Goal: Task Accomplishment & Management: Use online tool/utility

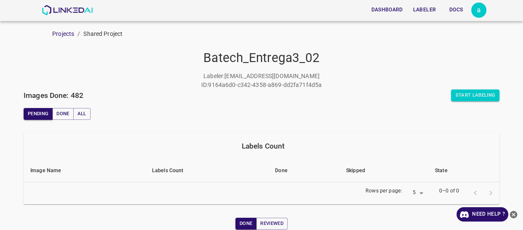
scroll to position [37, 0]
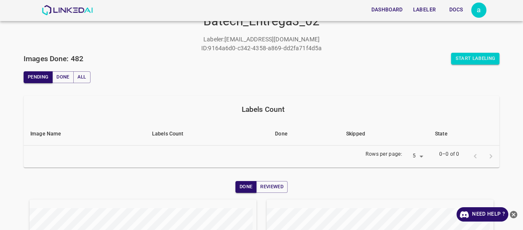
click at [480, 5] on div "a" at bounding box center [479, 10] width 15 height 15
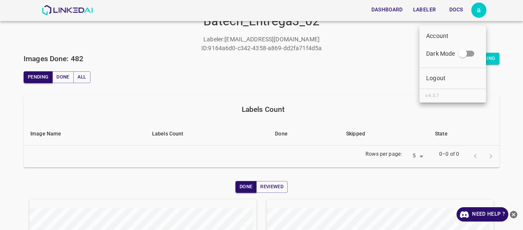
click at [464, 54] on input "Dark Mode" at bounding box center [463, 55] width 48 height 16
checkbox input "true"
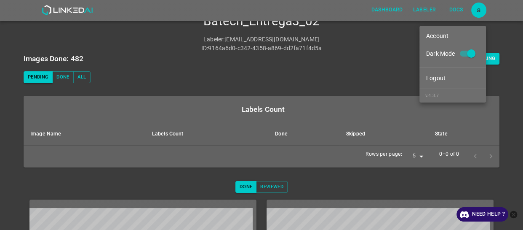
click at [152, 62] on div at bounding box center [261, 115] width 523 height 230
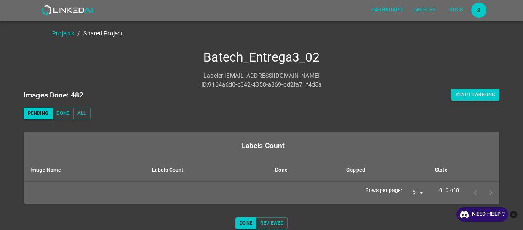
scroll to position [0, 0]
click at [459, 91] on button "Start Labeling" at bounding box center [475, 95] width 48 height 12
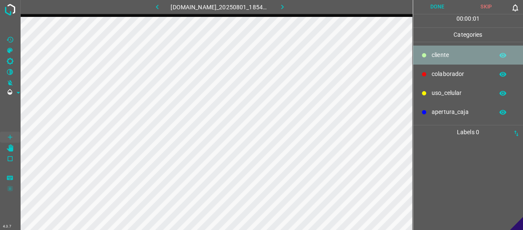
click at [438, 61] on div "​​cliente" at bounding box center [468, 55] width 110 height 19
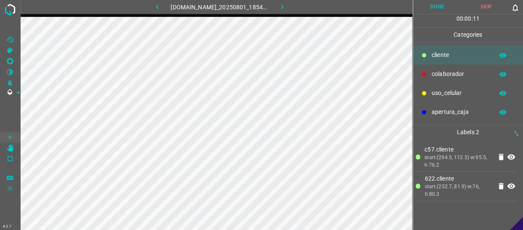
click at [443, 75] on p "colaborador" at bounding box center [461, 74] width 58 height 9
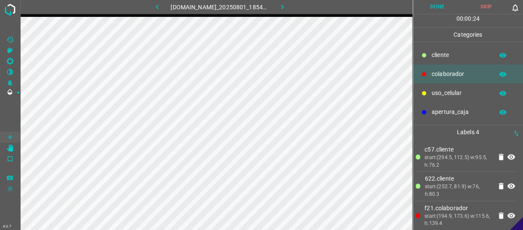
drag, startPoint x: 452, startPoint y: 57, endPoint x: 434, endPoint y: 67, distance: 20.4
click at [451, 59] on p "​​cliente" at bounding box center [461, 55] width 58 height 9
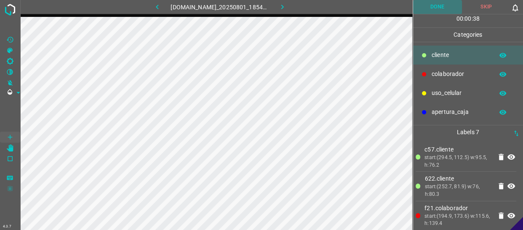
click at [451, 3] on button "Done" at bounding box center [437, 7] width 49 height 14
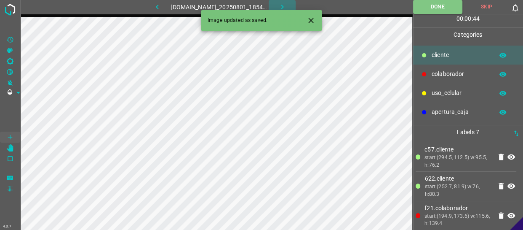
click at [287, 3] on icon "button" at bounding box center [282, 7] width 9 height 9
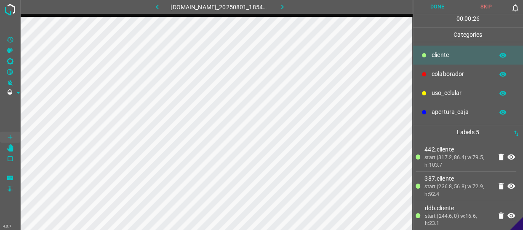
click at [427, 80] on div "colaborador" at bounding box center [468, 73] width 110 height 19
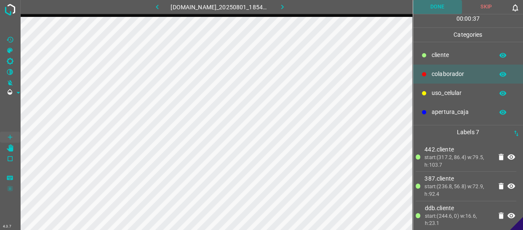
click at [431, 6] on button "Done" at bounding box center [437, 7] width 49 height 14
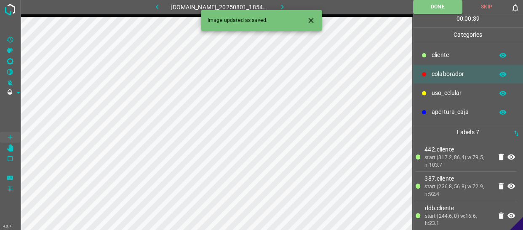
click at [282, 5] on button "button" at bounding box center [282, 7] width 27 height 14
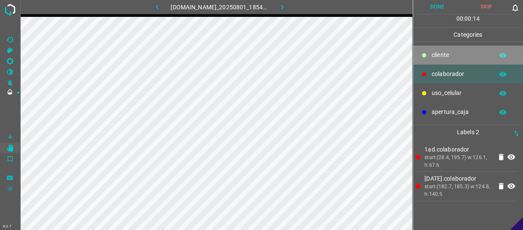
click at [453, 56] on p "​​cliente" at bounding box center [461, 55] width 58 height 9
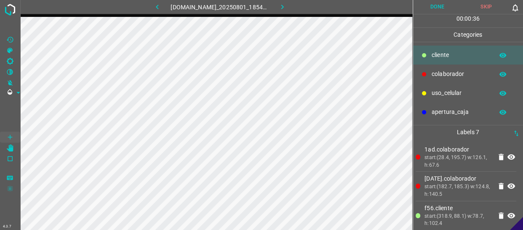
click at [434, 8] on button "Done" at bounding box center [437, 7] width 49 height 14
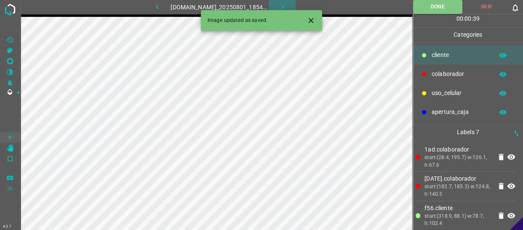
click at [284, 5] on icon "button" at bounding box center [282, 7] width 3 height 5
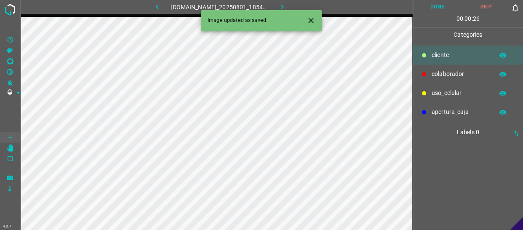
drag, startPoint x: 456, startPoint y: 80, endPoint x: 417, endPoint y: 83, distance: 39.3
click at [453, 80] on div "colaborador" at bounding box center [468, 73] width 110 height 19
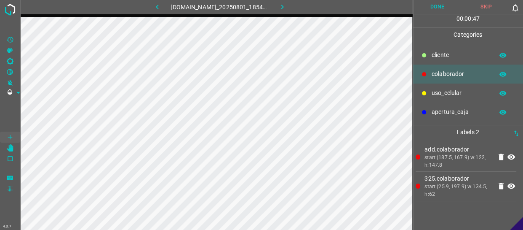
click at [453, 50] on div "​​cliente" at bounding box center [468, 55] width 110 height 19
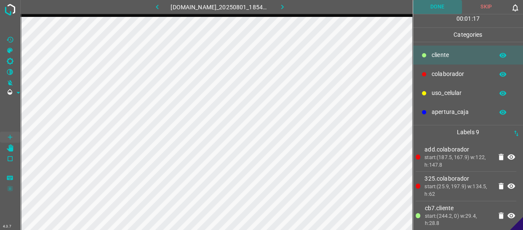
click at [449, 9] on button "Done" at bounding box center [437, 7] width 49 height 14
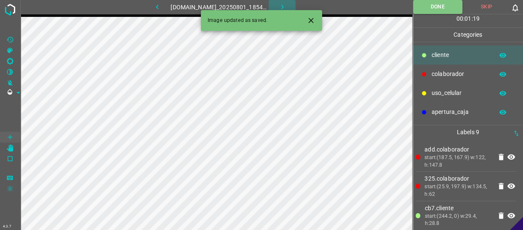
click at [287, 3] on icon "button" at bounding box center [282, 7] width 9 height 9
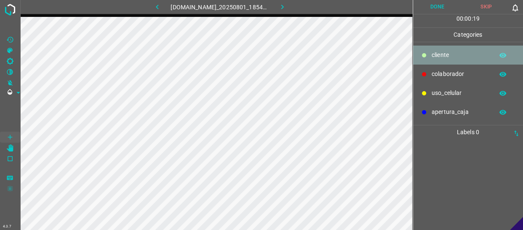
drag, startPoint x: 456, startPoint y: 56, endPoint x: 450, endPoint y: 57, distance: 6.3
click at [450, 57] on p "​​cliente" at bounding box center [461, 55] width 58 height 9
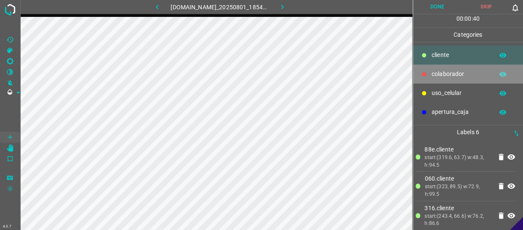
drag, startPoint x: 452, startPoint y: 75, endPoint x: 425, endPoint y: 79, distance: 26.8
click at [449, 75] on p "colaborador" at bounding box center [461, 74] width 58 height 9
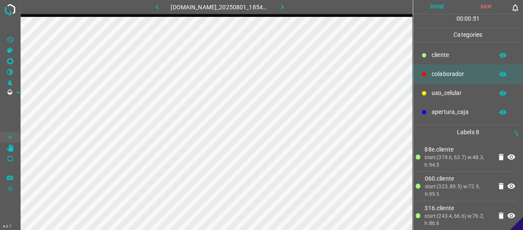
click at [437, 8] on button "Done" at bounding box center [437, 7] width 49 height 14
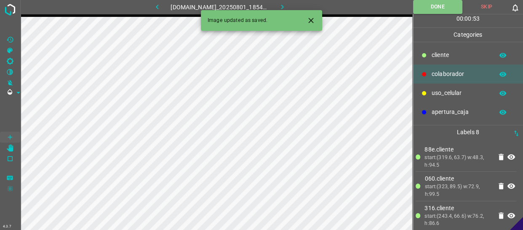
click at [285, 3] on icon "button" at bounding box center [282, 7] width 9 height 9
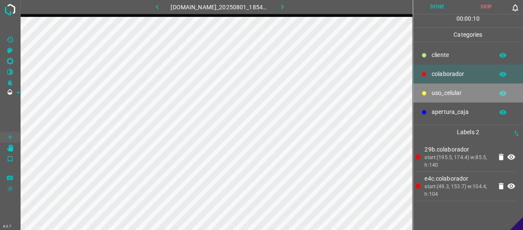
drag, startPoint x: 434, startPoint y: 87, endPoint x: 427, endPoint y: 89, distance: 7.4
click at [427, 89] on div "uso_celular" at bounding box center [468, 92] width 110 height 19
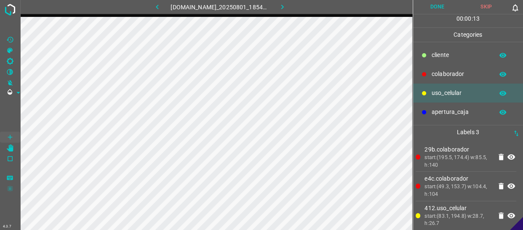
drag, startPoint x: 423, startPoint y: 56, endPoint x: 414, endPoint y: 57, distance: 8.5
click at [422, 56] on icon at bounding box center [424, 55] width 5 height 5
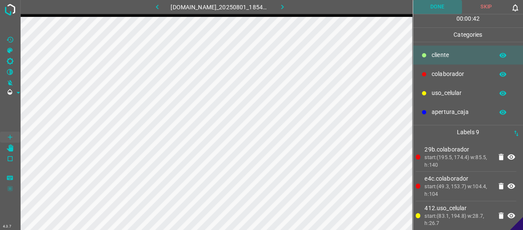
click at [447, 4] on button "Done" at bounding box center [437, 7] width 49 height 14
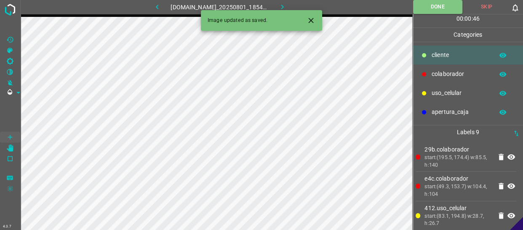
click at [287, 5] on icon "button" at bounding box center [282, 7] width 9 height 9
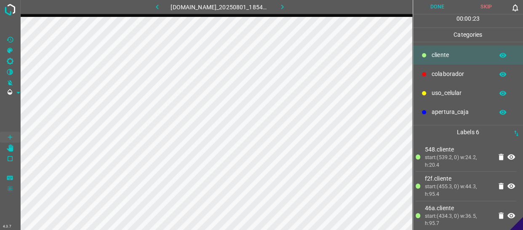
click at [447, 78] on p "colaborador" at bounding box center [461, 74] width 58 height 9
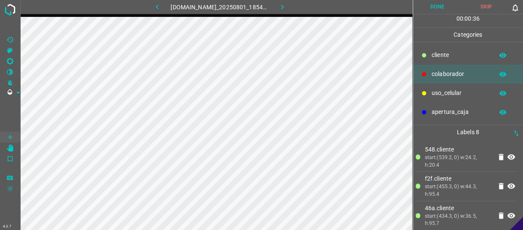
click at [438, 4] on button "Done" at bounding box center [437, 7] width 49 height 14
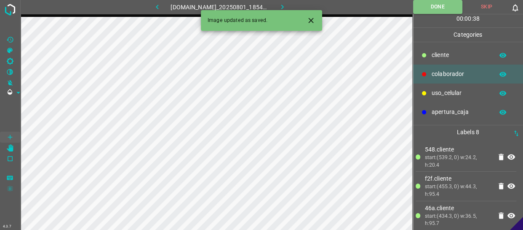
click at [284, 4] on icon "button" at bounding box center [282, 7] width 9 height 9
click at [284, 4] on div "[DOMAIN_NAME]_20250801_185453_000002640.jpg" at bounding box center [220, 7] width 196 height 14
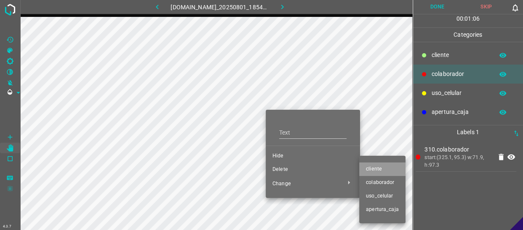
click at [384, 169] on span "​​cliente" at bounding box center [382, 169] width 33 height 8
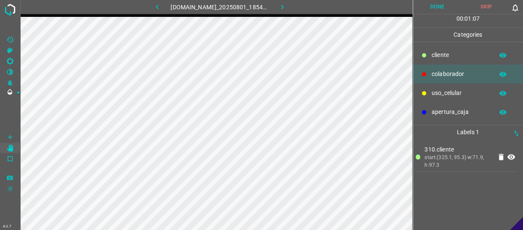
click at [466, 59] on p "​​cliente" at bounding box center [461, 55] width 58 height 9
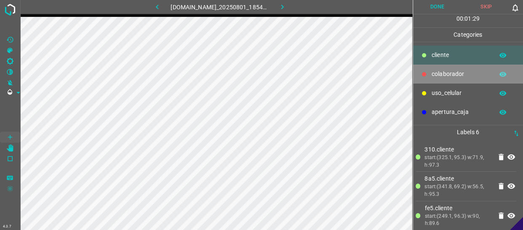
click at [440, 71] on p "colaborador" at bounding box center [461, 74] width 58 height 9
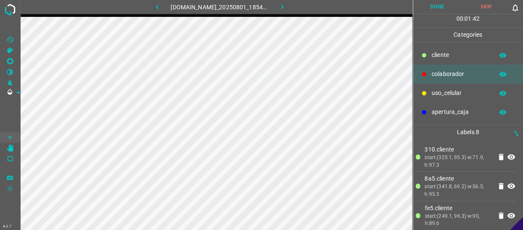
click at [443, 5] on button "Done" at bounding box center [437, 7] width 49 height 14
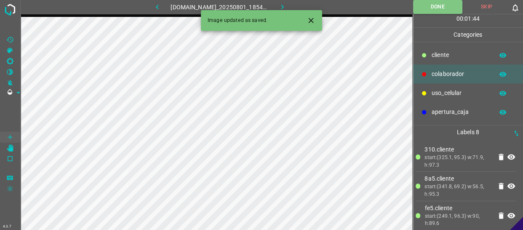
click at [285, 4] on icon "button" at bounding box center [282, 7] width 9 height 9
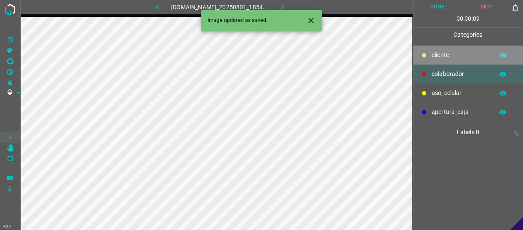
drag, startPoint x: 458, startPoint y: 59, endPoint x: 446, endPoint y: 59, distance: 11.8
click at [457, 59] on p "​​cliente" at bounding box center [461, 55] width 58 height 9
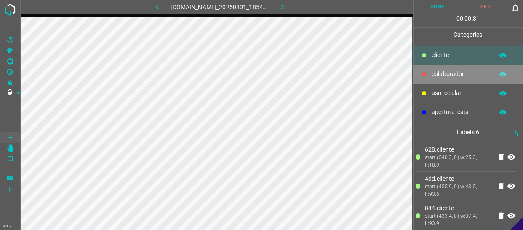
drag, startPoint x: 445, startPoint y: 76, endPoint x: 429, endPoint y: 81, distance: 16.0
click at [443, 76] on p "colaborador" at bounding box center [461, 74] width 58 height 9
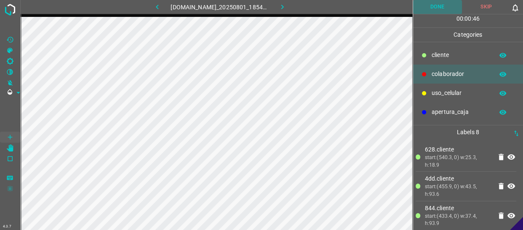
click at [435, 7] on button "Done" at bounding box center [437, 7] width 49 height 14
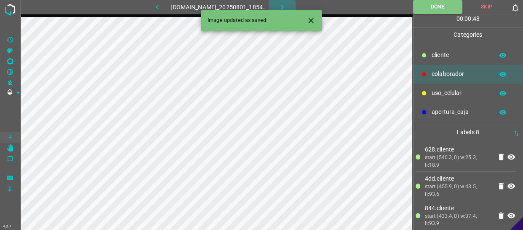
click at [287, 3] on icon "button" at bounding box center [282, 7] width 9 height 9
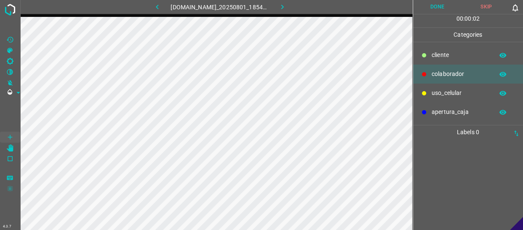
drag, startPoint x: 459, startPoint y: 56, endPoint x: 447, endPoint y: 54, distance: 12.9
click at [459, 56] on p "​​cliente" at bounding box center [461, 55] width 58 height 9
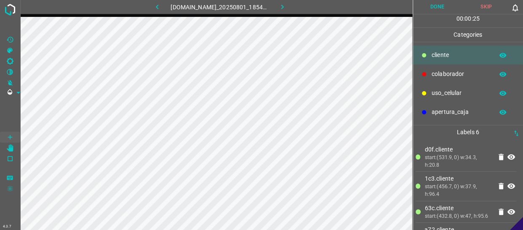
drag, startPoint x: 467, startPoint y: 73, endPoint x: 451, endPoint y: 80, distance: 16.8
click at [464, 73] on p "colaborador" at bounding box center [461, 74] width 58 height 9
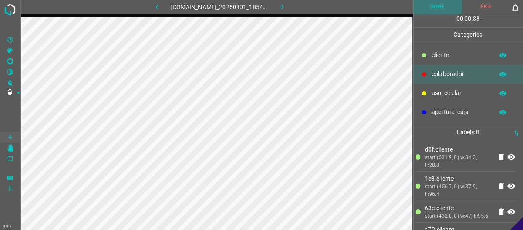
click at [443, 7] on button "Done" at bounding box center [437, 7] width 49 height 14
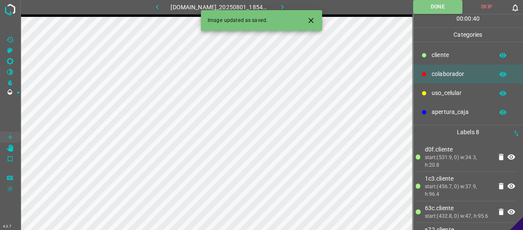
click at [284, 5] on icon "button" at bounding box center [282, 7] width 3 height 5
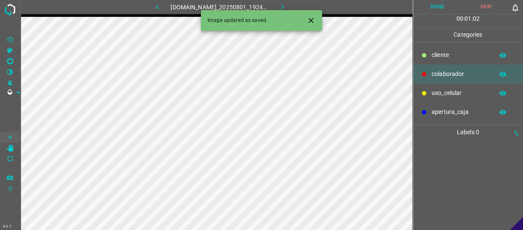
click at [459, 73] on p "colaborador" at bounding box center [461, 74] width 58 height 9
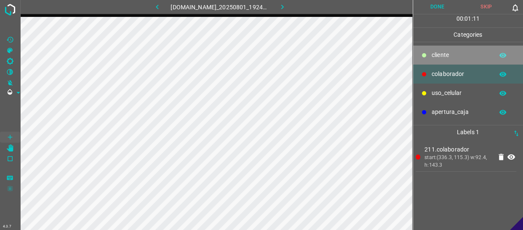
click at [458, 59] on div "​​cliente" at bounding box center [468, 55] width 110 height 19
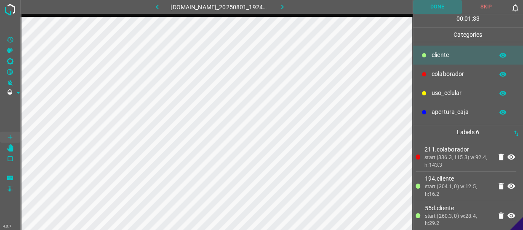
click at [437, 11] on button "Done" at bounding box center [437, 7] width 49 height 14
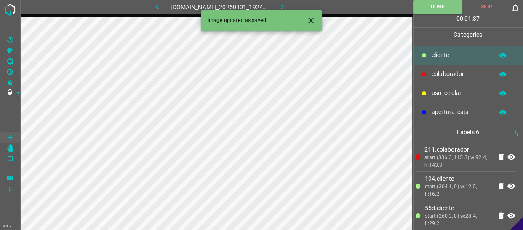
click at [284, 5] on icon "button" at bounding box center [282, 7] width 9 height 9
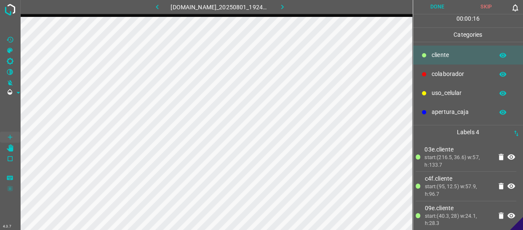
drag, startPoint x: 434, startPoint y: 75, endPoint x: 423, endPoint y: 76, distance: 11.4
click at [432, 75] on p "colaborador" at bounding box center [461, 74] width 58 height 9
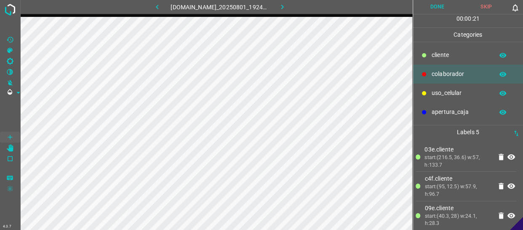
click at [418, 6] on button "Done" at bounding box center [437, 7] width 49 height 14
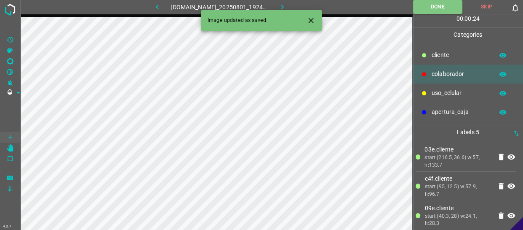
click at [287, 5] on icon "button" at bounding box center [282, 7] width 9 height 9
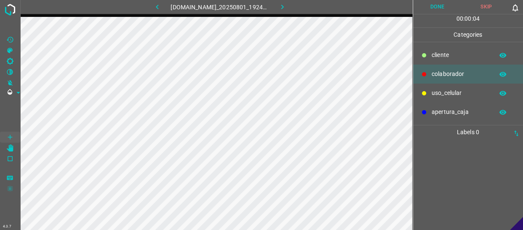
drag, startPoint x: 448, startPoint y: 59, endPoint x: 433, endPoint y: 63, distance: 15.6
click at [447, 59] on div "​​cliente" at bounding box center [468, 55] width 110 height 19
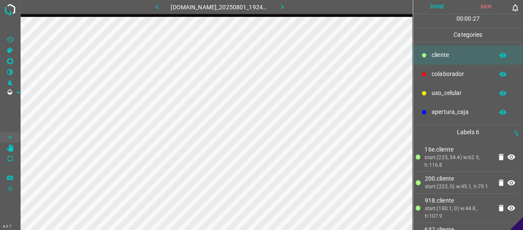
drag, startPoint x: 459, startPoint y: 67, endPoint x: 419, endPoint y: 86, distance: 44.7
click at [459, 67] on div "colaborador" at bounding box center [468, 73] width 110 height 19
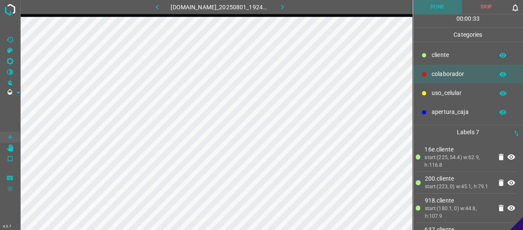
click at [443, 3] on button "Done" at bounding box center [437, 7] width 49 height 14
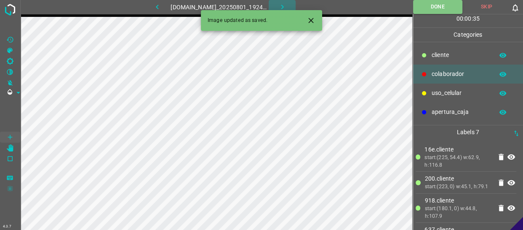
click at [283, 6] on icon "button" at bounding box center [282, 7] width 9 height 9
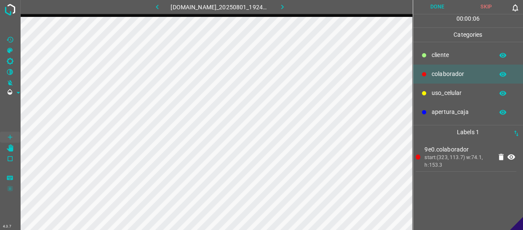
drag, startPoint x: 461, startPoint y: 57, endPoint x: 415, endPoint y: 55, distance: 46.0
click at [459, 56] on p "​​cliente" at bounding box center [461, 55] width 58 height 9
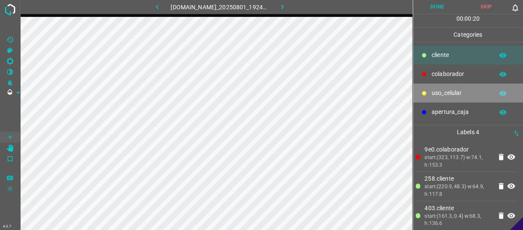
click at [436, 89] on p "uso_celular" at bounding box center [461, 93] width 58 height 9
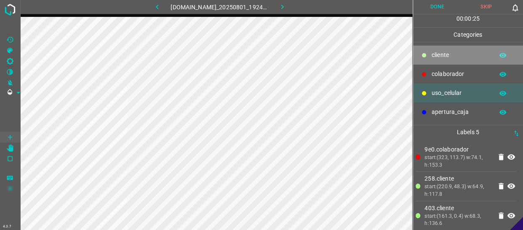
click at [438, 48] on div "​​cliente" at bounding box center [468, 55] width 110 height 19
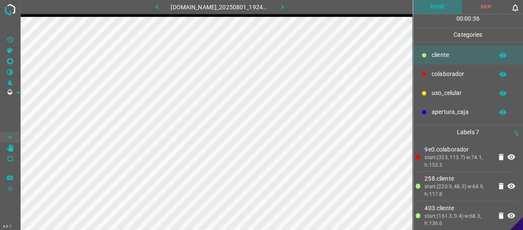
click at [440, 8] on button "Done" at bounding box center [437, 7] width 49 height 14
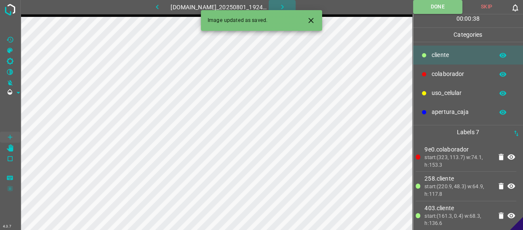
click at [284, 5] on icon "button" at bounding box center [282, 7] width 3 height 5
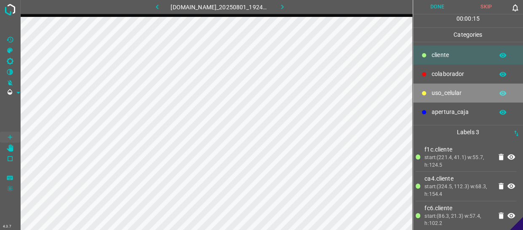
click at [452, 90] on p "uso_celular" at bounding box center [461, 93] width 58 height 9
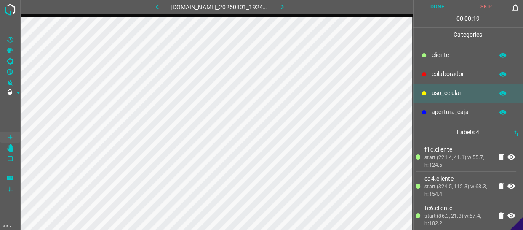
click at [431, 50] on div "​​cliente" at bounding box center [468, 55] width 110 height 19
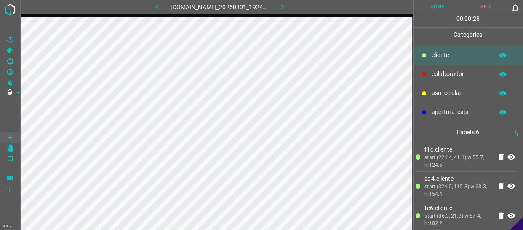
click at [438, 4] on button "Done" at bounding box center [437, 7] width 49 height 14
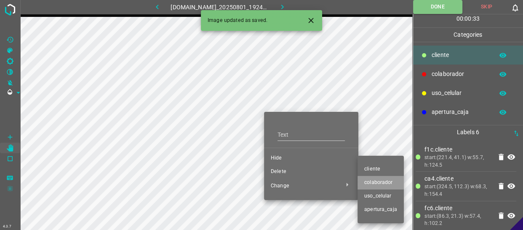
click at [363, 182] on li "colaborador" at bounding box center [381, 182] width 46 height 13
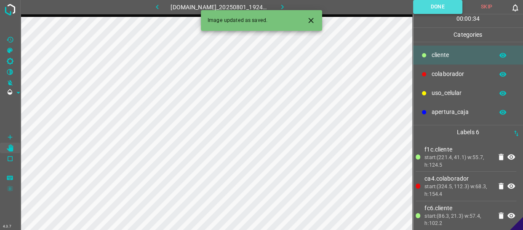
click at [436, 10] on button "Done" at bounding box center [437, 7] width 49 height 14
click at [285, 4] on icon "button" at bounding box center [282, 7] width 9 height 9
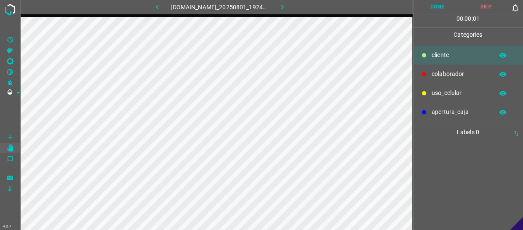
click at [462, 70] on p "colaborador" at bounding box center [461, 74] width 58 height 9
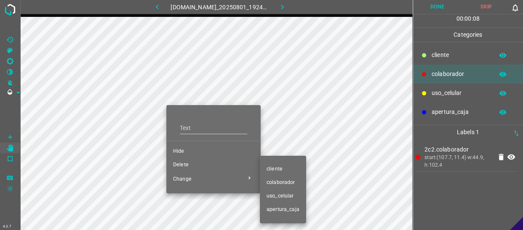
click at [282, 178] on li "colaborador" at bounding box center [283, 182] width 46 height 13
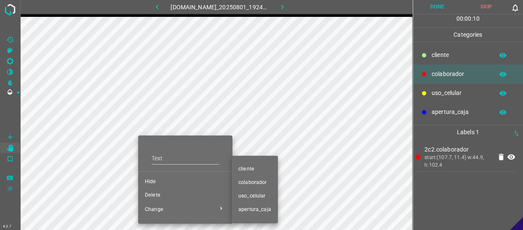
click at [249, 169] on span "​​cliente" at bounding box center [255, 169] width 33 height 8
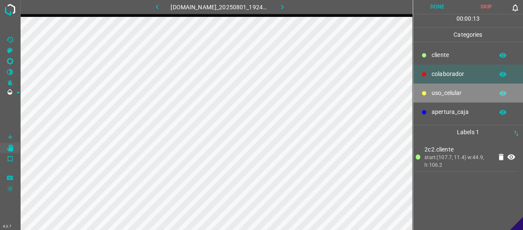
drag, startPoint x: 443, startPoint y: 91, endPoint x: 433, endPoint y: 91, distance: 10.6
click at [433, 91] on p "uso_celular" at bounding box center [461, 93] width 58 height 9
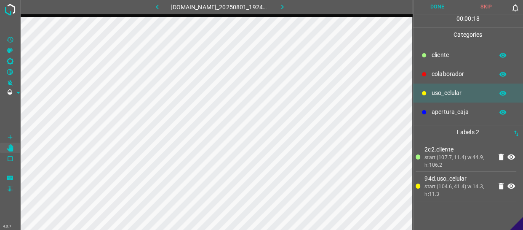
drag, startPoint x: 436, startPoint y: 55, endPoint x: 432, endPoint y: 53, distance: 4.9
click at [435, 55] on p "​​cliente" at bounding box center [461, 55] width 58 height 9
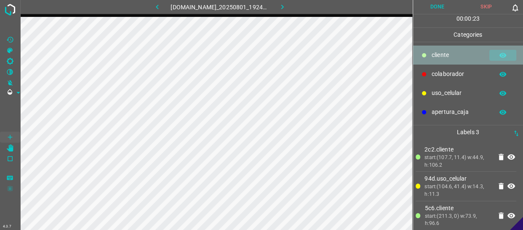
click at [502, 52] on icon "button" at bounding box center [503, 55] width 8 height 8
click at [495, 53] on button "button" at bounding box center [503, 55] width 27 height 11
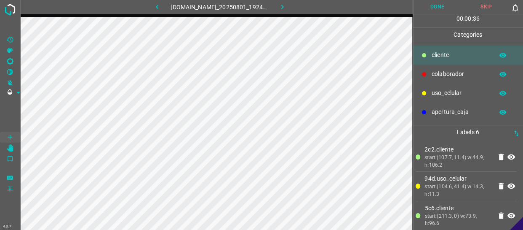
click at [437, 6] on button "Done" at bounding box center [437, 7] width 49 height 14
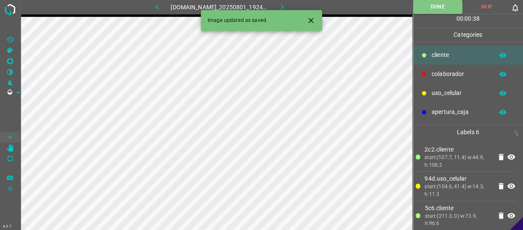
click at [287, 6] on icon "button" at bounding box center [282, 7] width 9 height 9
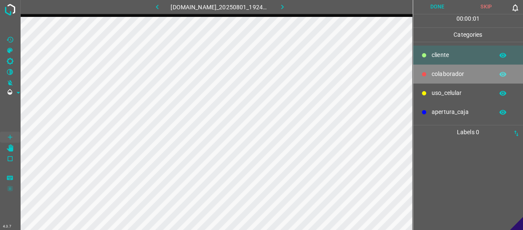
drag, startPoint x: 442, startPoint y: 72, endPoint x: 429, endPoint y: 77, distance: 14.2
click at [442, 72] on p "colaborador" at bounding box center [461, 74] width 58 height 9
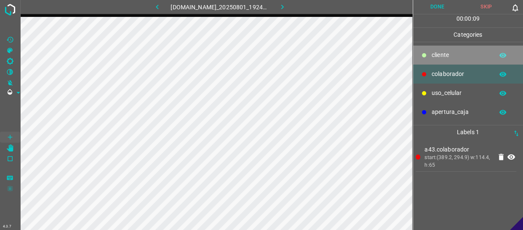
drag, startPoint x: 448, startPoint y: 54, endPoint x: 430, endPoint y: 57, distance: 18.0
click at [447, 54] on p "​​cliente" at bounding box center [461, 55] width 58 height 9
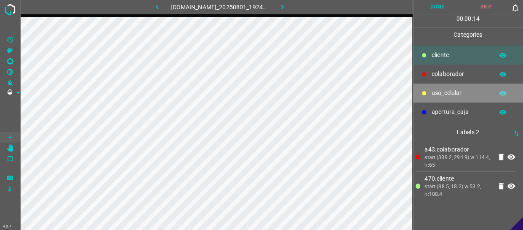
click at [451, 89] on p "uso_celular" at bounding box center [461, 93] width 58 height 9
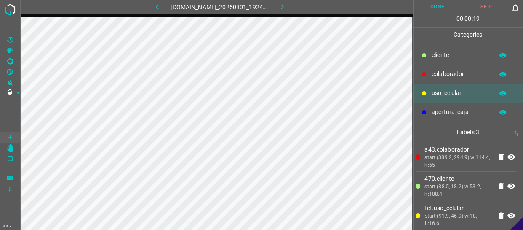
click at [476, 55] on p "​​cliente" at bounding box center [461, 55] width 58 height 9
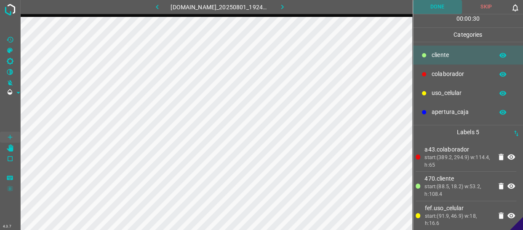
click at [445, 8] on button "Done" at bounding box center [437, 7] width 49 height 14
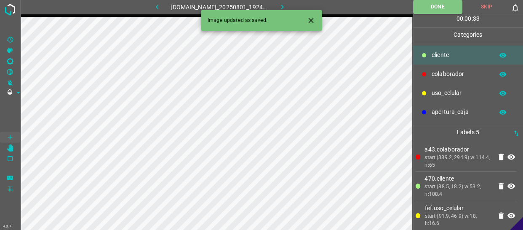
click at [282, 10] on div "Image updated as saved." at bounding box center [261, 20] width 121 height 21
click at [284, 5] on icon "button" at bounding box center [282, 7] width 3 height 5
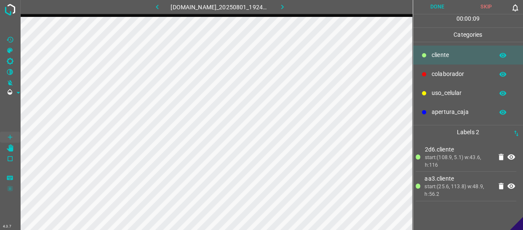
drag, startPoint x: 428, startPoint y: 96, endPoint x: 413, endPoint y: 99, distance: 15.0
click at [413, 99] on div "uso_celular" at bounding box center [468, 92] width 110 height 19
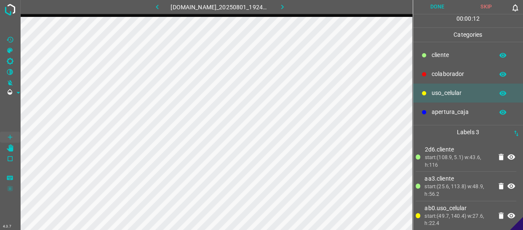
click at [422, 57] on div at bounding box center [424, 55] width 8 height 8
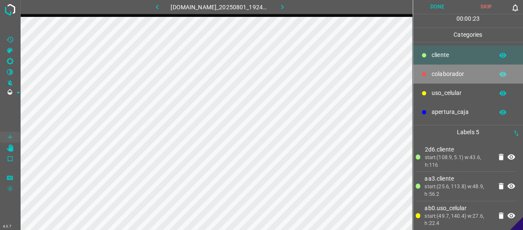
click at [441, 68] on div "colaborador" at bounding box center [468, 73] width 110 height 19
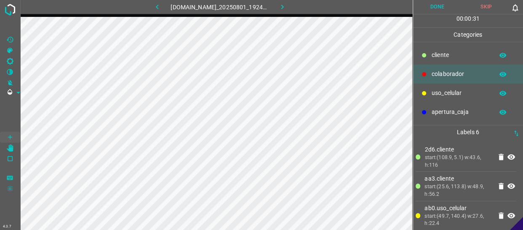
click at [437, 6] on button "Done" at bounding box center [437, 7] width 49 height 14
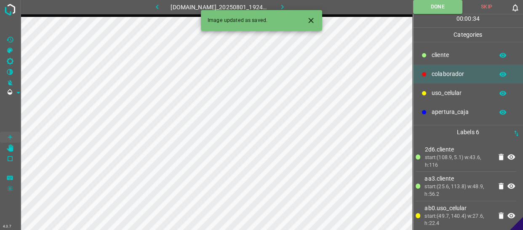
click at [287, 7] on icon "button" at bounding box center [282, 7] width 9 height 9
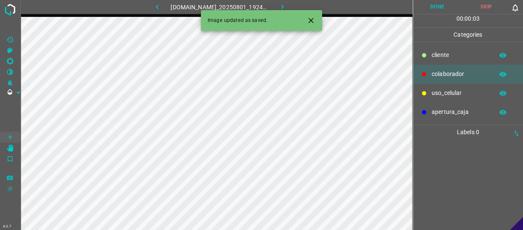
click at [458, 72] on p "colaborador" at bounding box center [461, 74] width 58 height 9
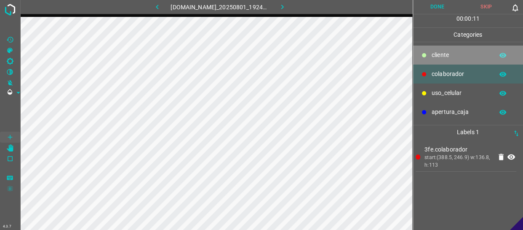
click at [448, 51] on p "​​cliente" at bounding box center [461, 55] width 58 height 9
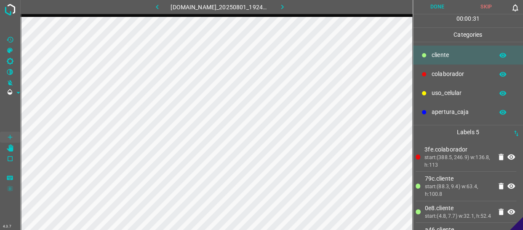
click at [439, 2] on button "Done" at bounding box center [437, 7] width 49 height 14
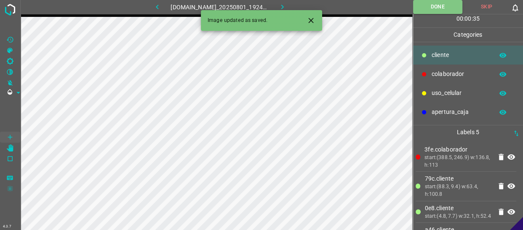
click at [282, 3] on button "button" at bounding box center [282, 7] width 27 height 14
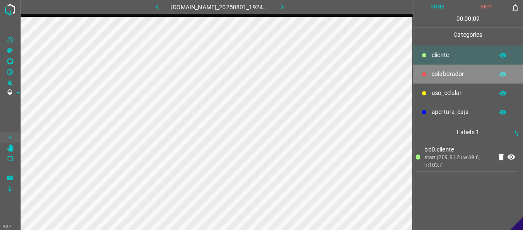
drag, startPoint x: 459, startPoint y: 74, endPoint x: 420, endPoint y: 71, distance: 39.7
click at [457, 74] on p "colaborador" at bounding box center [461, 74] width 58 height 9
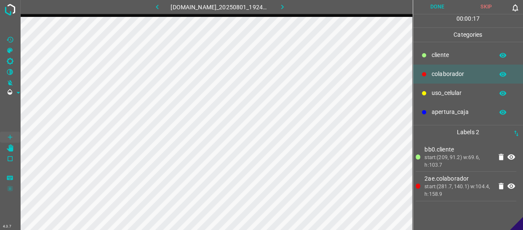
drag, startPoint x: 467, startPoint y: 58, endPoint x: 423, endPoint y: 64, distance: 44.7
click at [464, 59] on p "​​cliente" at bounding box center [461, 55] width 58 height 9
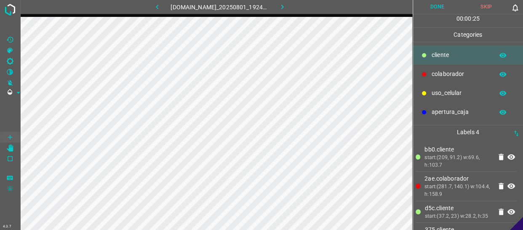
click at [443, 10] on button "Done" at bounding box center [437, 7] width 49 height 14
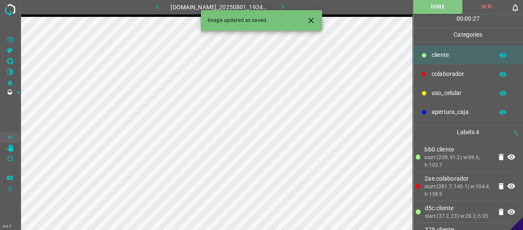
click at [286, 2] on button "button" at bounding box center [282, 7] width 27 height 14
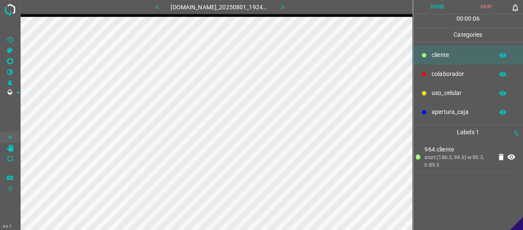
drag, startPoint x: 469, startPoint y: 77, endPoint x: 436, endPoint y: 86, distance: 34.5
click at [468, 77] on p "colaborador" at bounding box center [461, 74] width 58 height 9
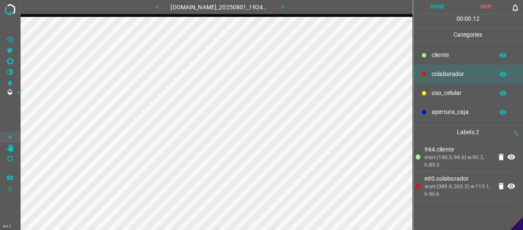
drag, startPoint x: 455, startPoint y: 58, endPoint x: 434, endPoint y: 56, distance: 21.1
click at [451, 58] on p "​​cliente" at bounding box center [461, 55] width 58 height 9
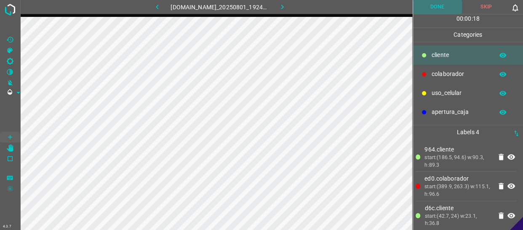
click at [450, 3] on button "Done" at bounding box center [437, 7] width 49 height 14
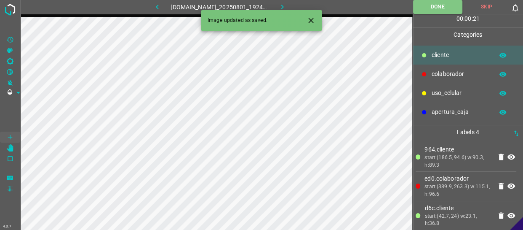
click at [287, 4] on icon "button" at bounding box center [282, 7] width 9 height 9
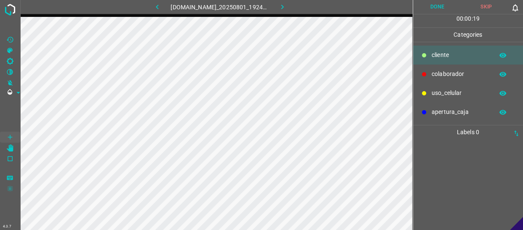
click at [470, 51] on p "​​cliente" at bounding box center [461, 55] width 58 height 9
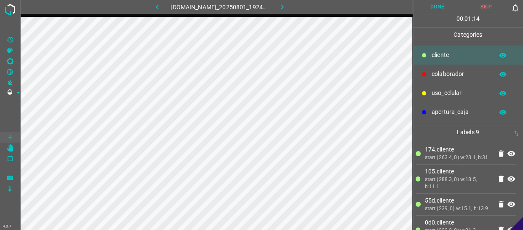
click at [425, 73] on icon at bounding box center [424, 74] width 4 height 4
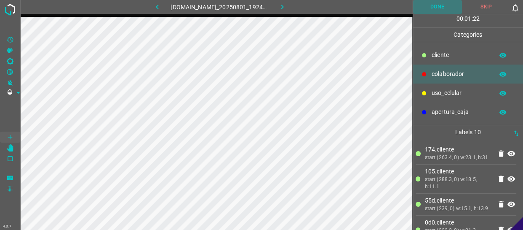
click at [449, 12] on button "Done" at bounding box center [437, 7] width 49 height 14
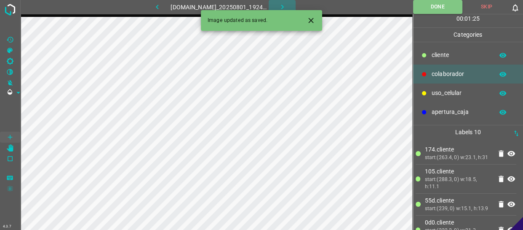
click at [283, 6] on icon "button" at bounding box center [282, 7] width 9 height 9
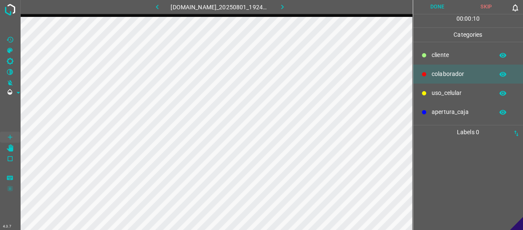
click at [464, 60] on div "​​cliente" at bounding box center [468, 55] width 110 height 19
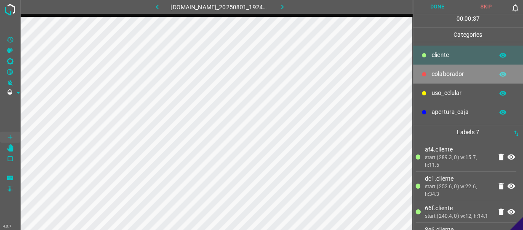
click at [462, 73] on p "colaborador" at bounding box center [461, 74] width 58 height 9
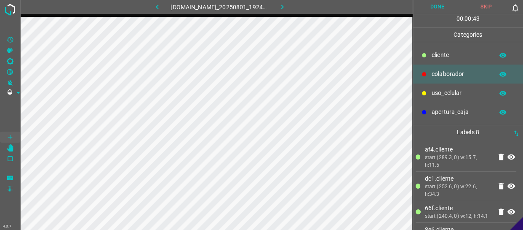
click at [443, 45] on ul "​​cliente colaborador uso_celular apertura_caja" at bounding box center [468, 83] width 110 height 83
click at [451, 57] on p "​​cliente" at bounding box center [461, 55] width 58 height 9
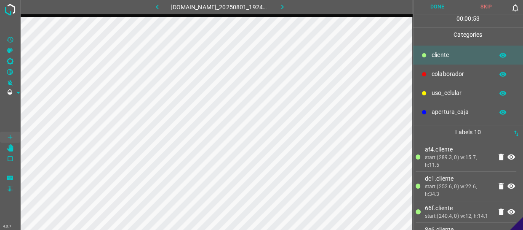
click at [443, 8] on button "Done" at bounding box center [437, 7] width 49 height 14
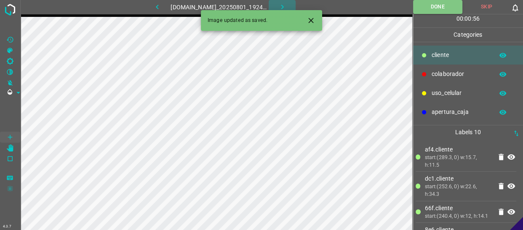
click at [287, 6] on icon "button" at bounding box center [282, 7] width 9 height 9
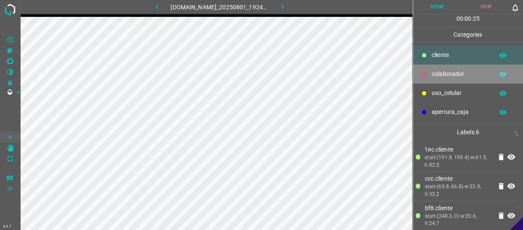
drag, startPoint x: 433, startPoint y: 71, endPoint x: 416, endPoint y: 78, distance: 19.3
click at [431, 71] on div "colaborador" at bounding box center [468, 73] width 110 height 19
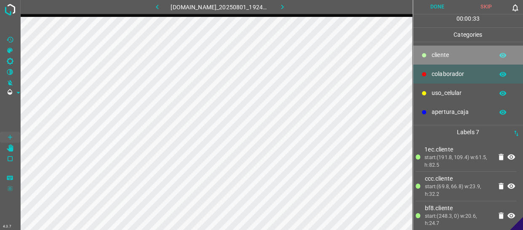
click at [451, 59] on p "​​cliente" at bounding box center [461, 55] width 58 height 9
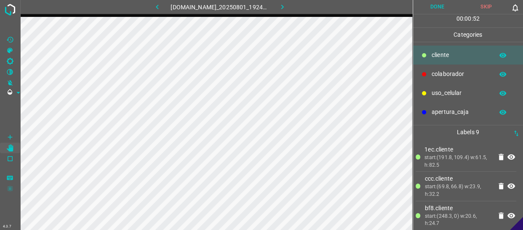
click at [451, 2] on button "Done" at bounding box center [437, 7] width 49 height 14
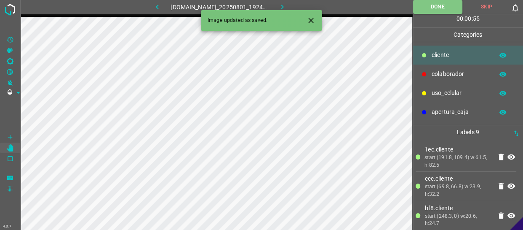
click at [287, 4] on icon "button" at bounding box center [282, 7] width 9 height 9
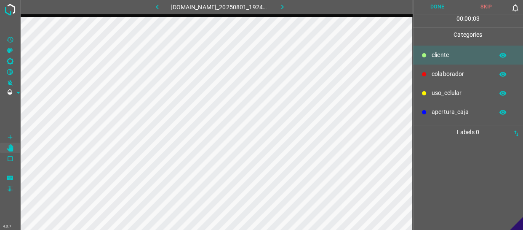
click at [428, 62] on div "​​cliente" at bounding box center [468, 55] width 110 height 19
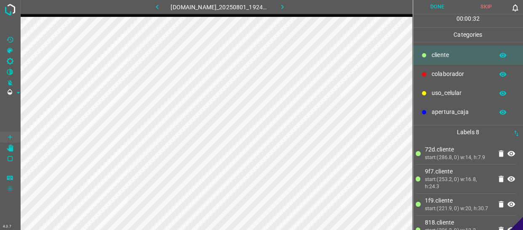
click at [434, 9] on button "Done" at bounding box center [437, 7] width 49 height 14
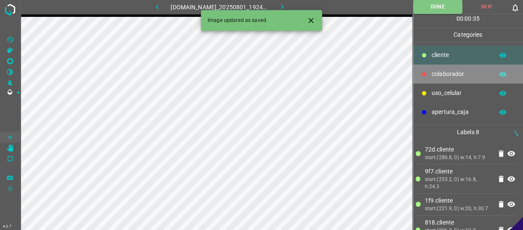
drag, startPoint x: 489, startPoint y: 69, endPoint x: 427, endPoint y: 75, distance: 61.9
click at [488, 69] on div "colaborador" at bounding box center [468, 73] width 110 height 19
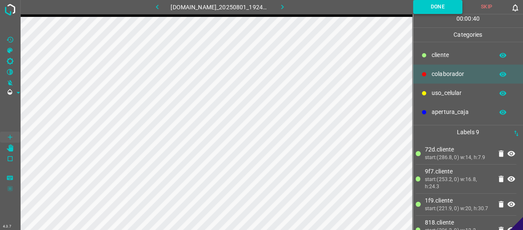
click at [417, 7] on button "Done" at bounding box center [437, 7] width 49 height 14
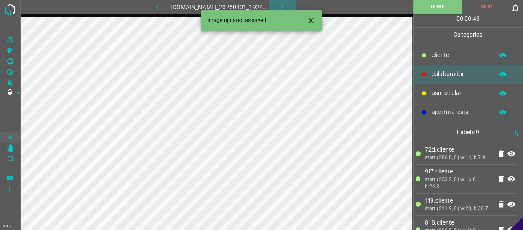
click at [279, 9] on button "button" at bounding box center [282, 7] width 27 height 14
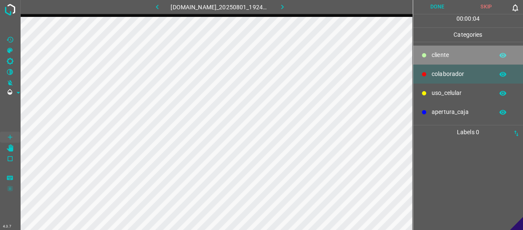
drag, startPoint x: 445, startPoint y: 59, endPoint x: 413, endPoint y: 67, distance: 33.9
click at [440, 59] on p "​​cliente" at bounding box center [461, 55] width 58 height 9
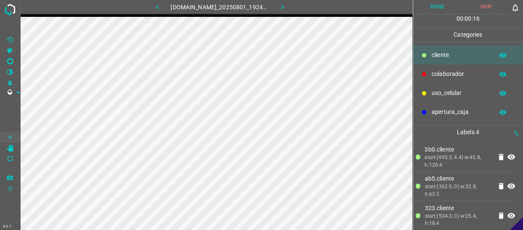
click at [454, 69] on div "colaborador" at bounding box center [468, 73] width 110 height 19
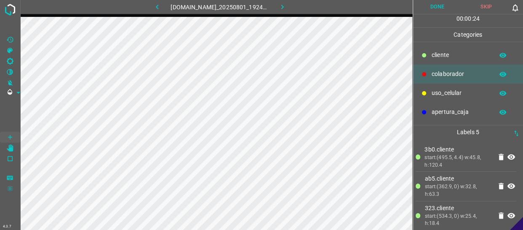
click at [438, 11] on button "Done" at bounding box center [437, 7] width 49 height 14
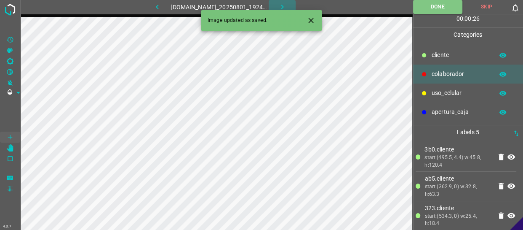
click at [287, 5] on icon "button" at bounding box center [282, 7] width 9 height 9
